Goal: Task Accomplishment & Management: Manage account settings

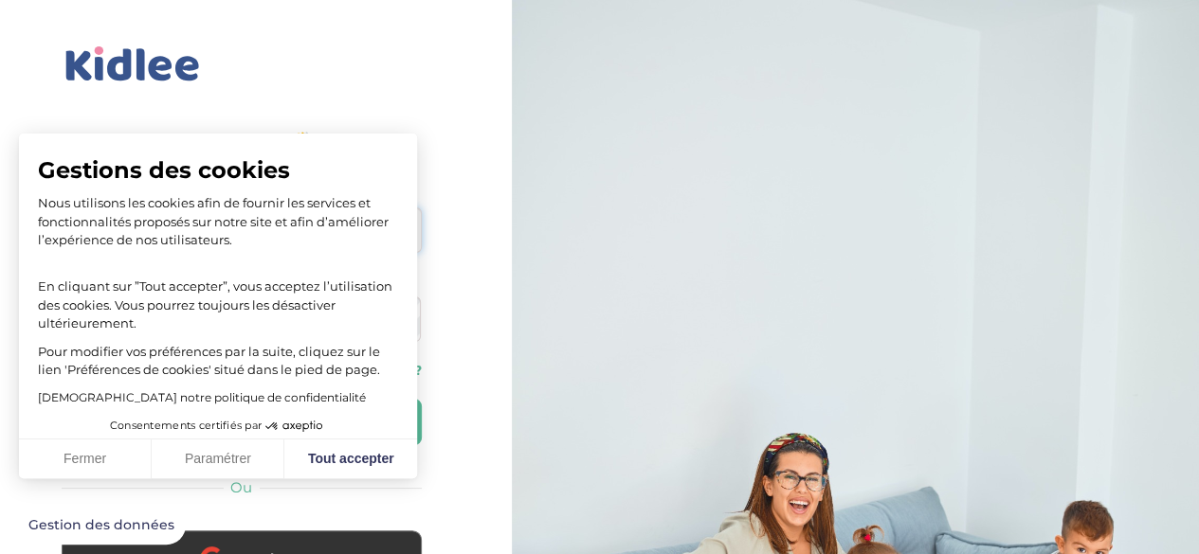
type input "[EMAIL_ADDRESS][DOMAIN_NAME]"
click at [101, 463] on button "Fermer" at bounding box center [85, 460] width 133 height 40
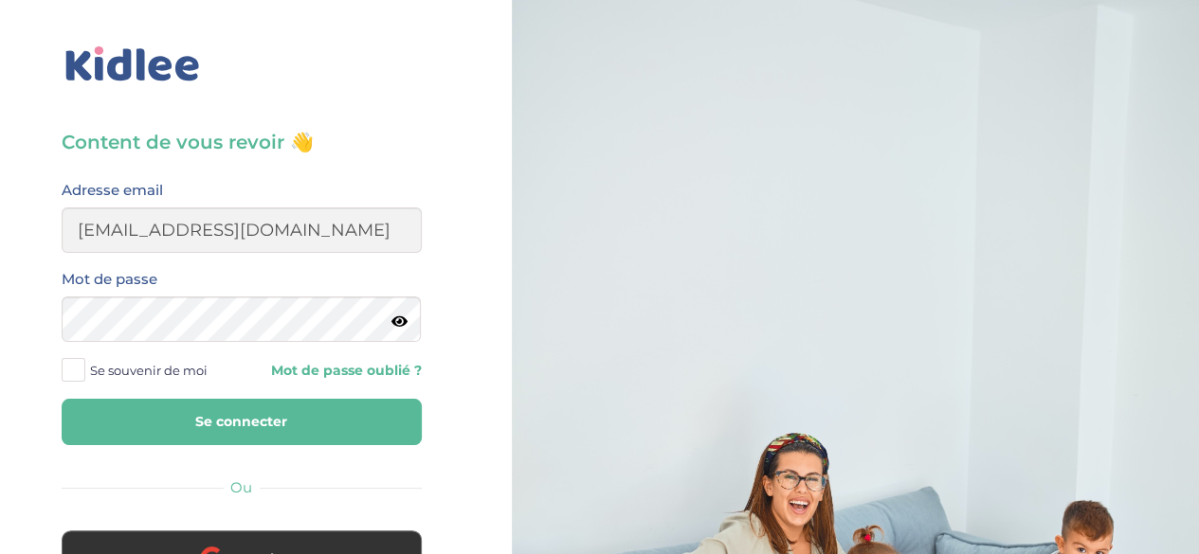
click at [162, 410] on button "Se connecter" at bounding box center [242, 422] width 360 height 46
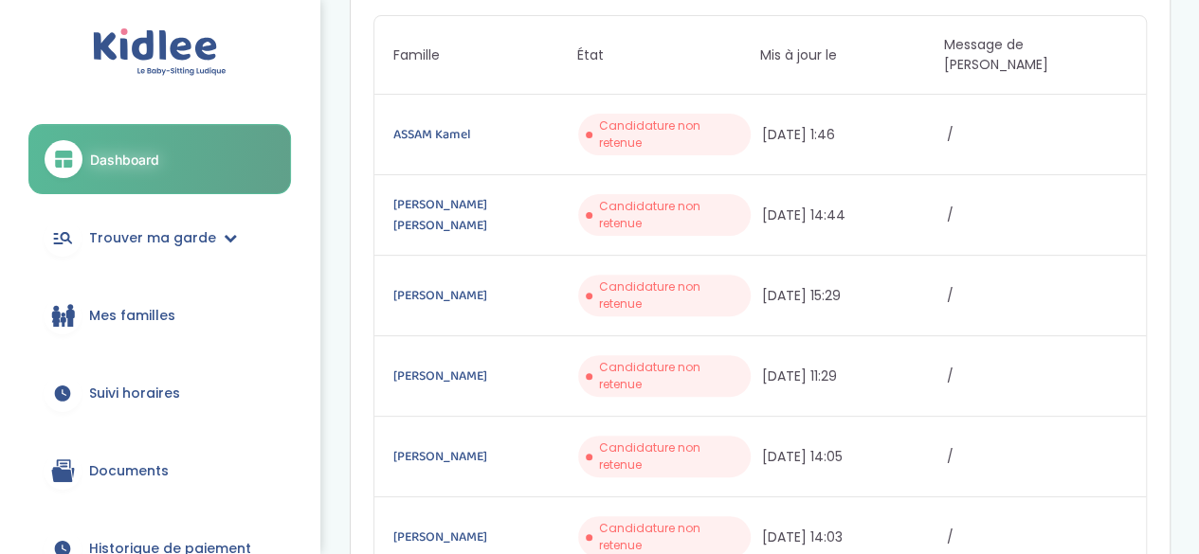
scroll to position [186, 0]
click at [185, 305] on link "Mes familles" at bounding box center [159, 316] width 263 height 68
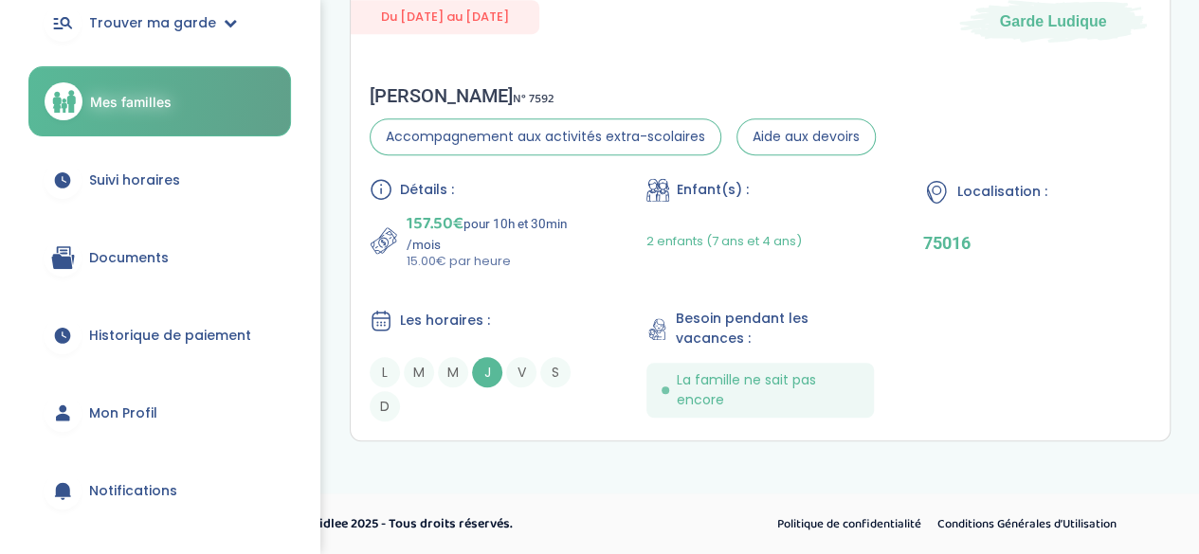
scroll to position [212, 0]
click at [180, 329] on span "Historique de paiement" at bounding box center [170, 337] width 162 height 20
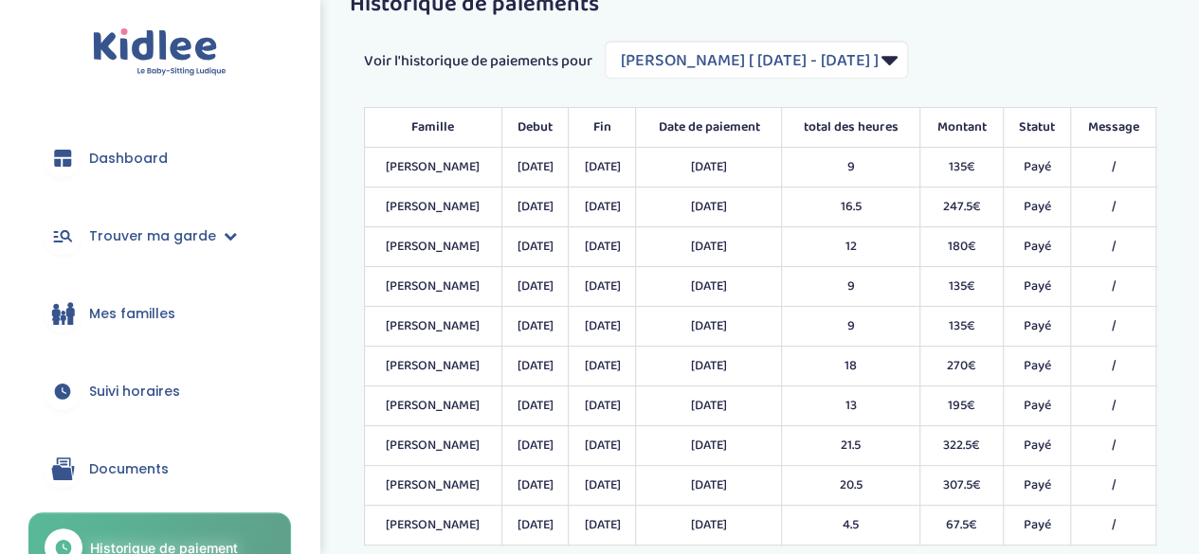
scroll to position [49, 0]
click at [908, 67] on select "Filtrer par Contrat Ali Martino Liza [ 2024-09-16 - 2025-07-04 ] Ali Martino Li…" at bounding box center [756, 61] width 303 height 38
select select "2167"
click at [607, 42] on select "Filtrer par Contrat Ali Martino Liza [ 2024-09-16 - 2025-07-04 ] Ali Martino Li…" at bounding box center [756, 61] width 303 height 38
